Goal: Subscribe to service/newsletter

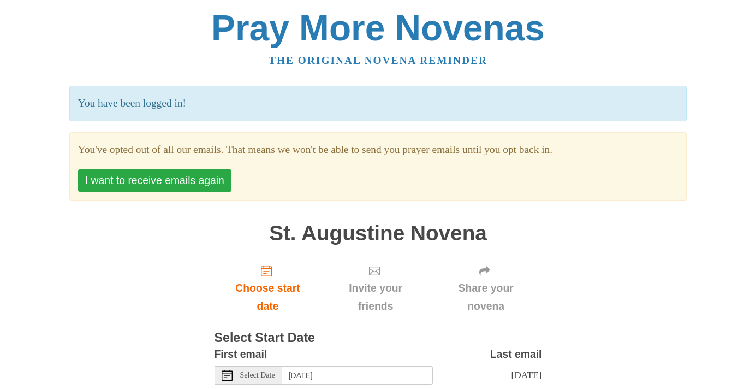
click at [197, 183] on button "I want to receive emails again" at bounding box center [154, 180] width 153 height 22
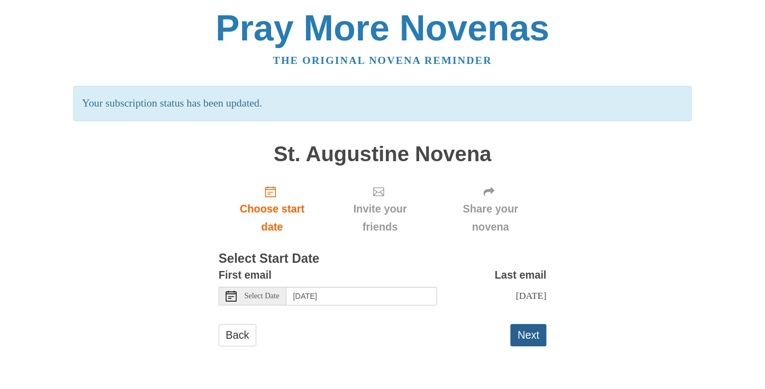
click at [526, 330] on button "Next" at bounding box center [528, 335] width 36 height 22
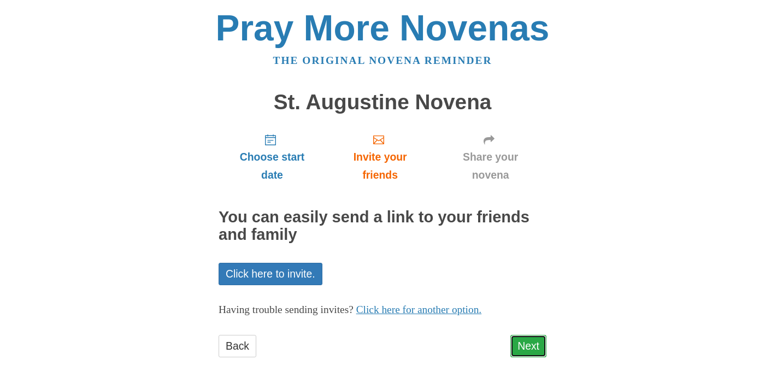
click at [531, 341] on link "Next" at bounding box center [528, 346] width 36 height 22
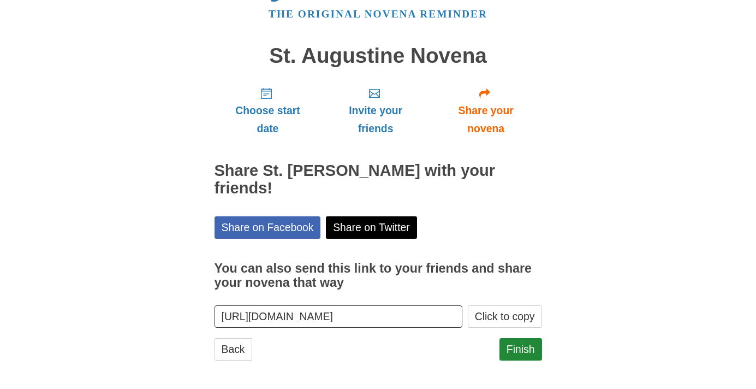
scroll to position [50, 0]
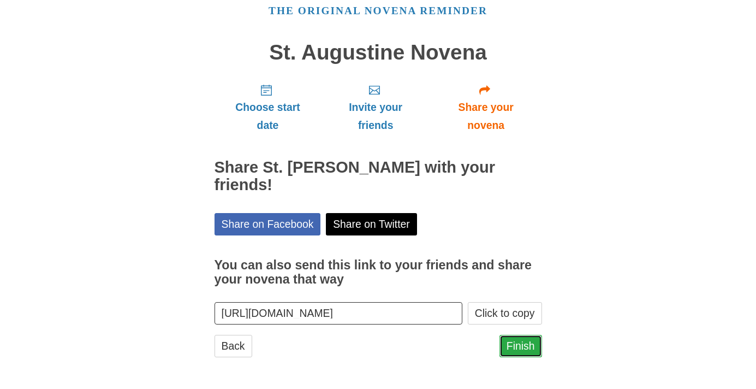
click at [519, 345] on link "Finish" at bounding box center [521, 346] width 43 height 22
